Goal: Navigation & Orientation: Go to known website

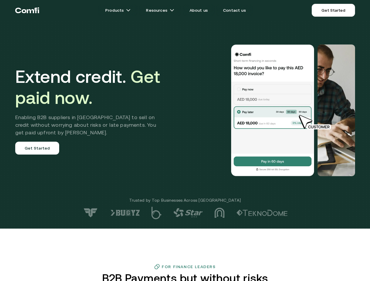
click at [185, 141] on div at bounding box center [263, 111] width 183 height 132
